Goal: Task Accomplishment & Management: Use online tool/utility

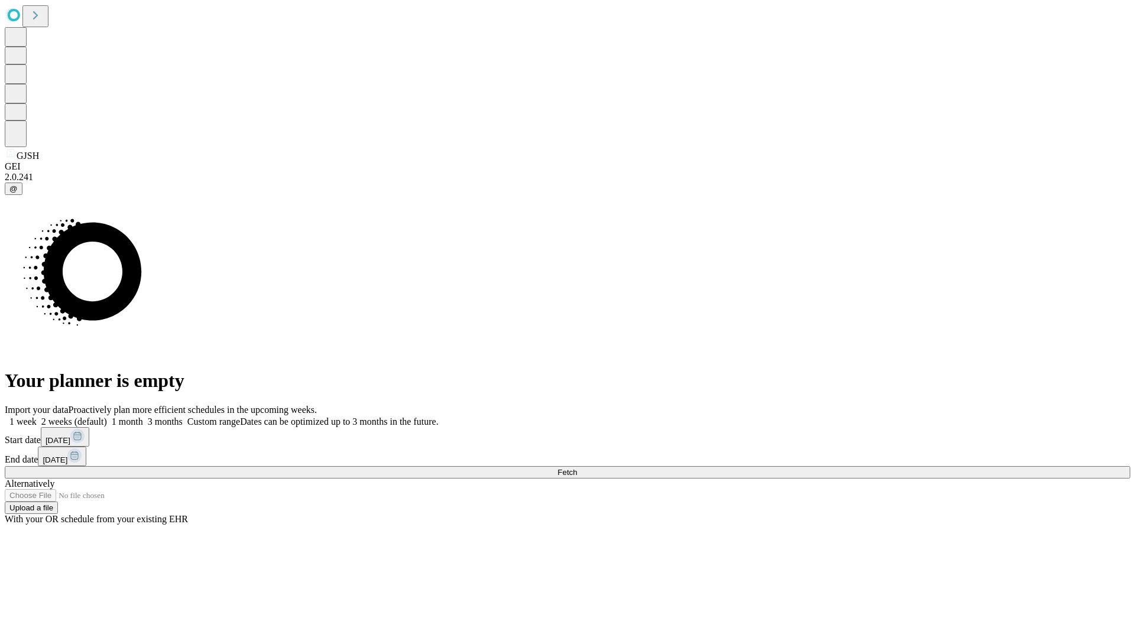
click at [577, 468] on span "Fetch" at bounding box center [567, 472] width 20 height 9
